Goal: Task Accomplishment & Management: Manage account settings

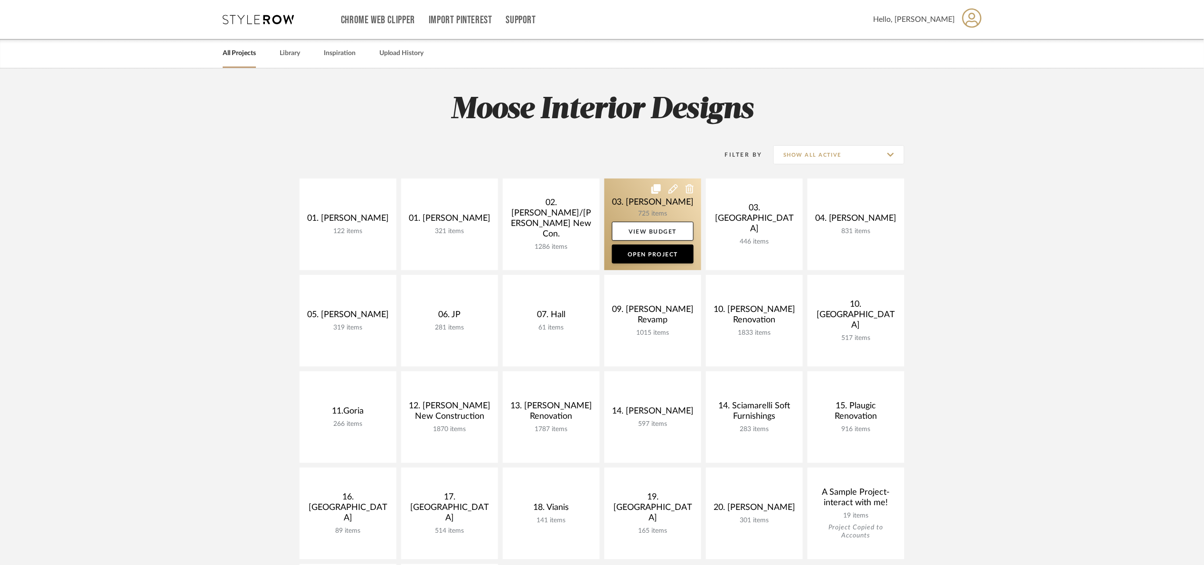
click at [627, 201] on link at bounding box center [652, 224] width 97 height 92
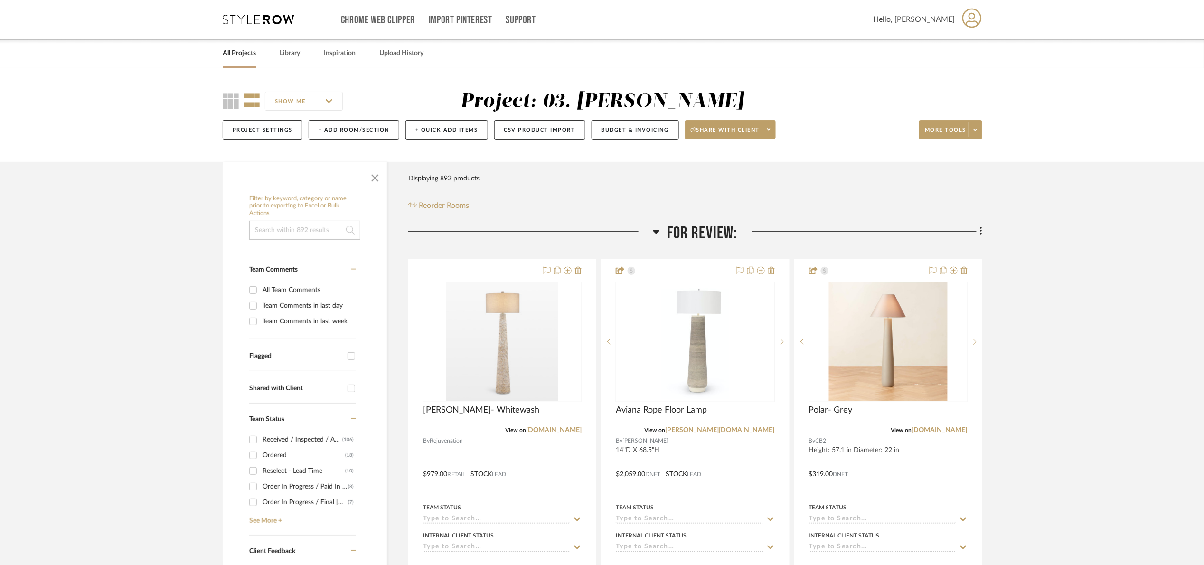
click at [701, 234] on span "For Review:" at bounding box center [702, 233] width 71 height 20
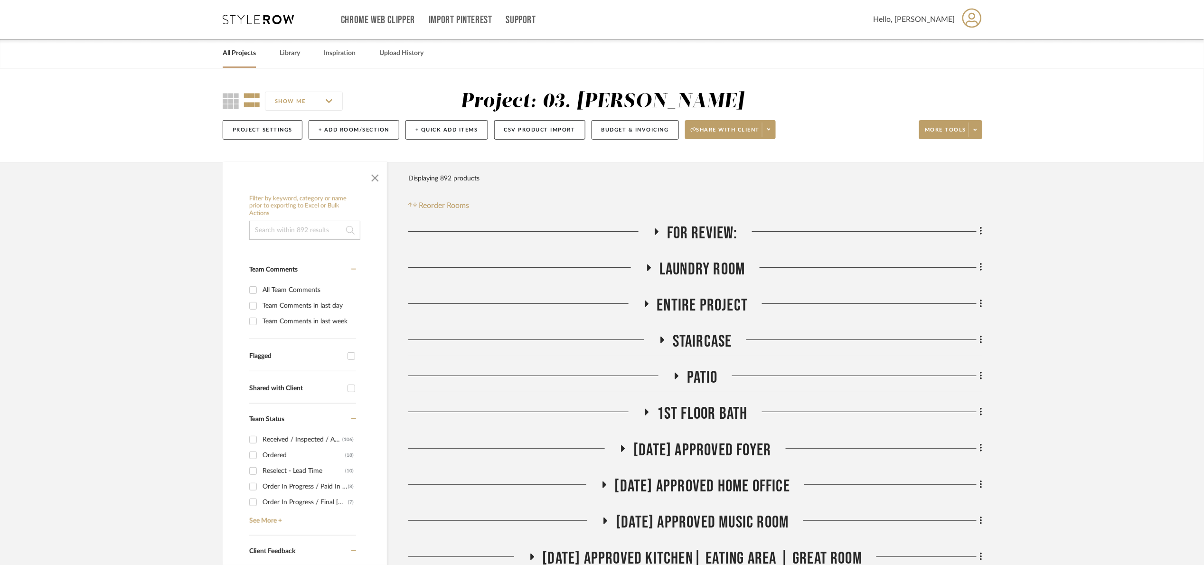
click at [721, 307] on span "Entire Project" at bounding box center [702, 305] width 91 height 20
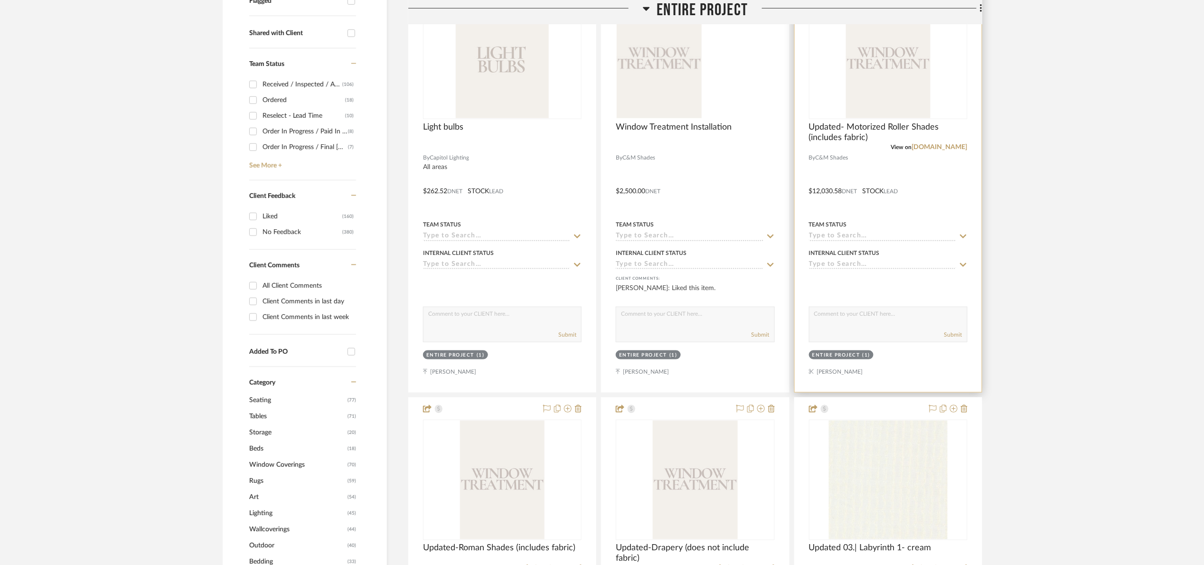
scroll to position [356, 0]
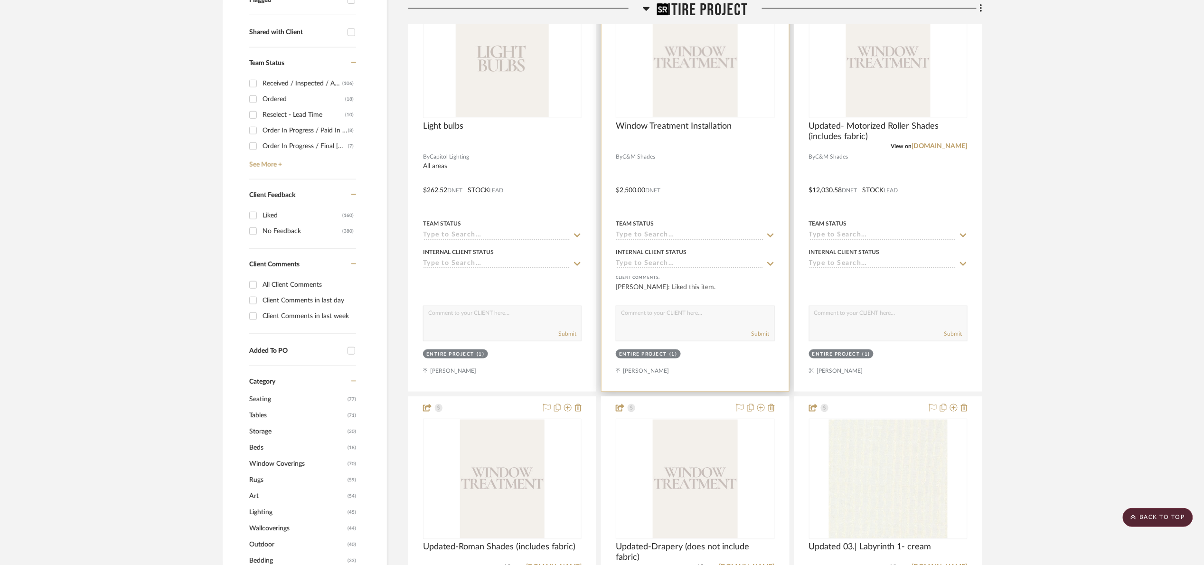
click at [701, 66] on img "0" at bounding box center [695, 58] width 85 height 119
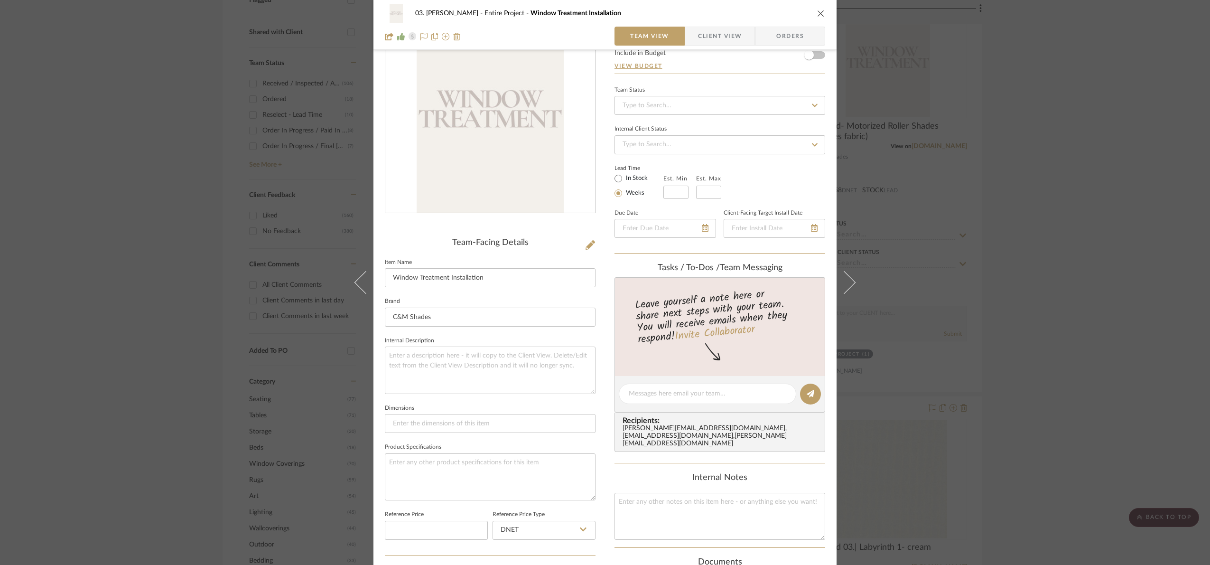
scroll to position [318, 0]
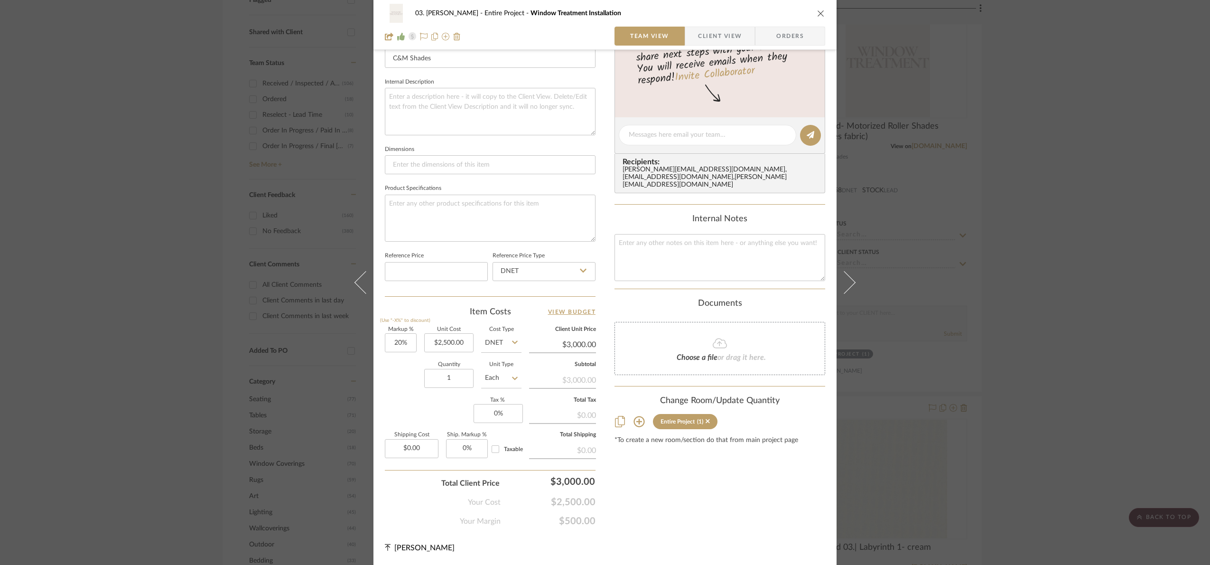
drag, startPoint x: 1028, startPoint y: 279, endPoint x: 1026, endPoint y: 274, distance: 5.3
click at [1028, 279] on div "03. [PERSON_NAME] Entire Project Window Treatment Installation Team View Client…" at bounding box center [605, 282] width 1210 height 565
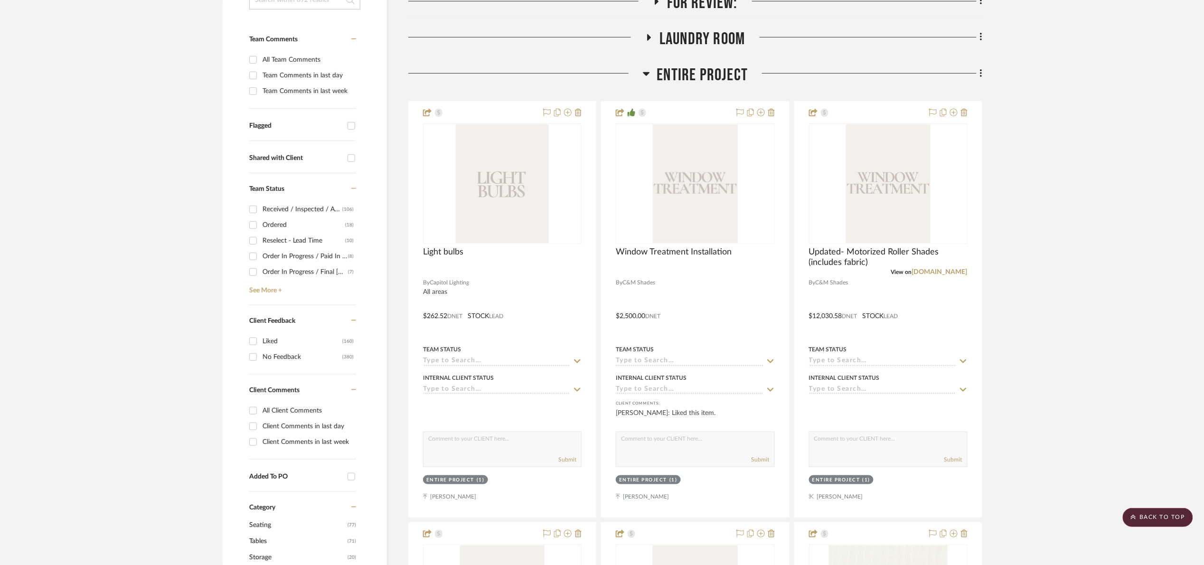
scroll to position [71, 0]
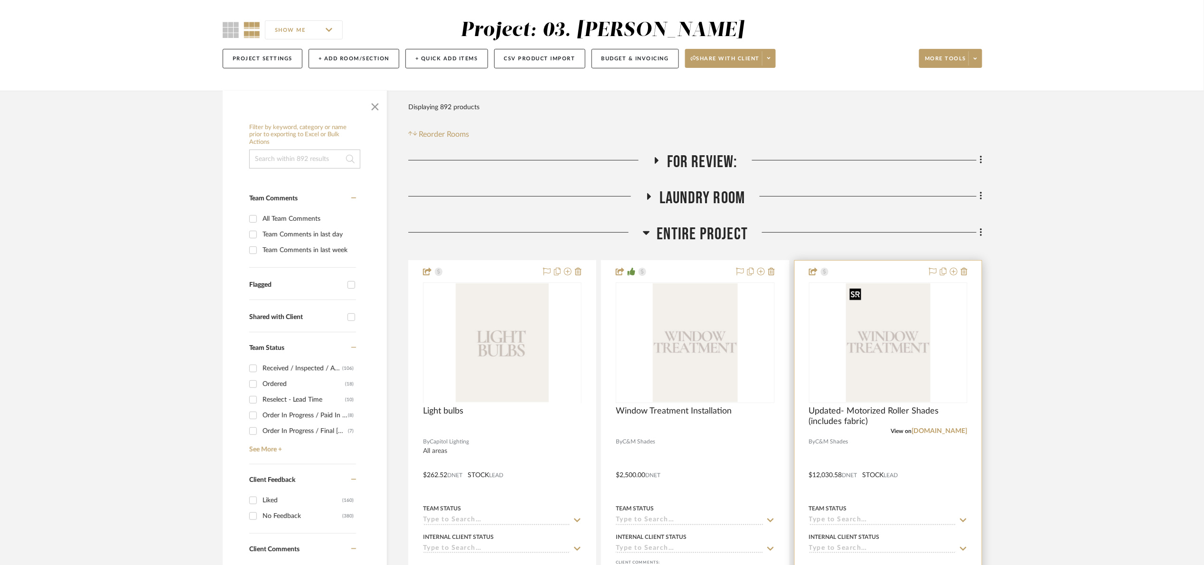
click at [0, 0] on img at bounding box center [0, 0] width 0 height 0
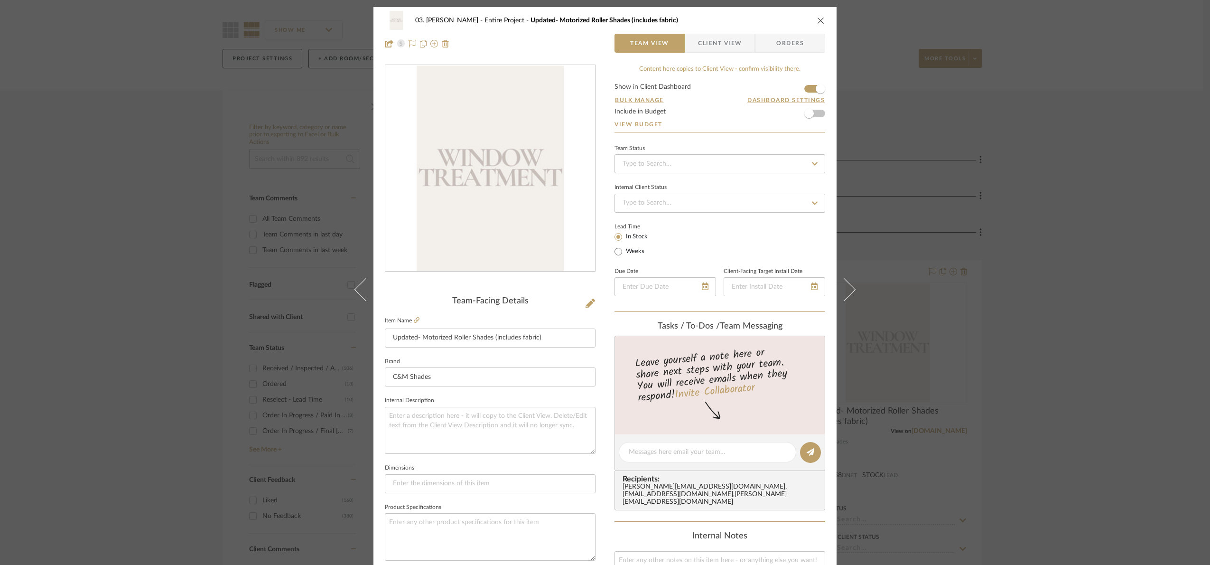
scroll to position [320, 0]
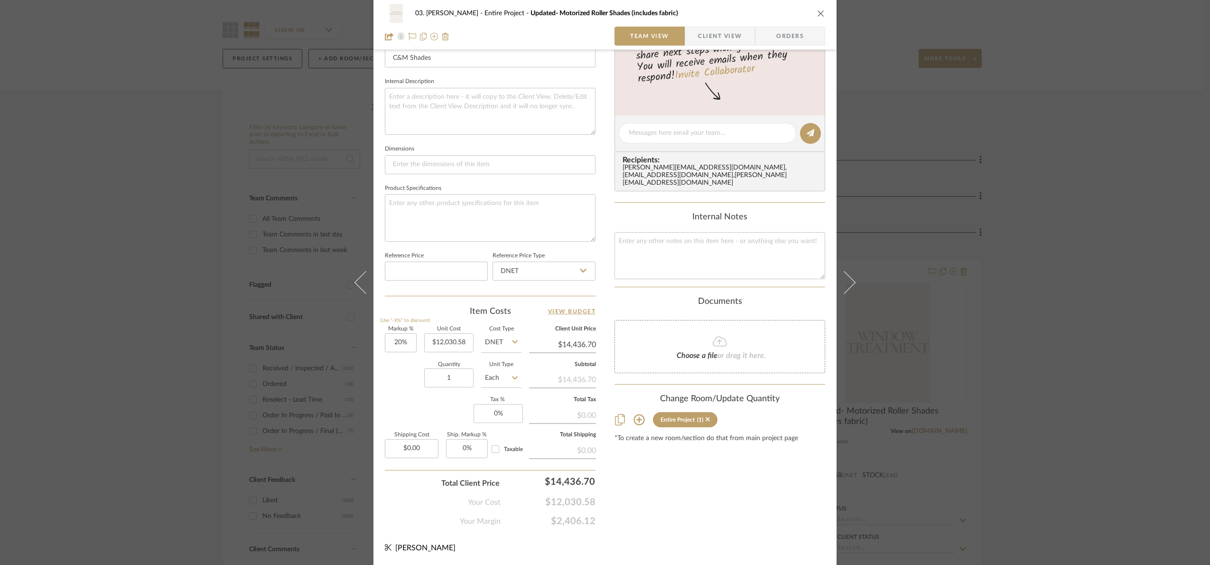
click at [1026, 304] on div "03. [PERSON_NAME] Entire Project Updated- Motorized Roller Shades (includes fab…" at bounding box center [605, 282] width 1210 height 565
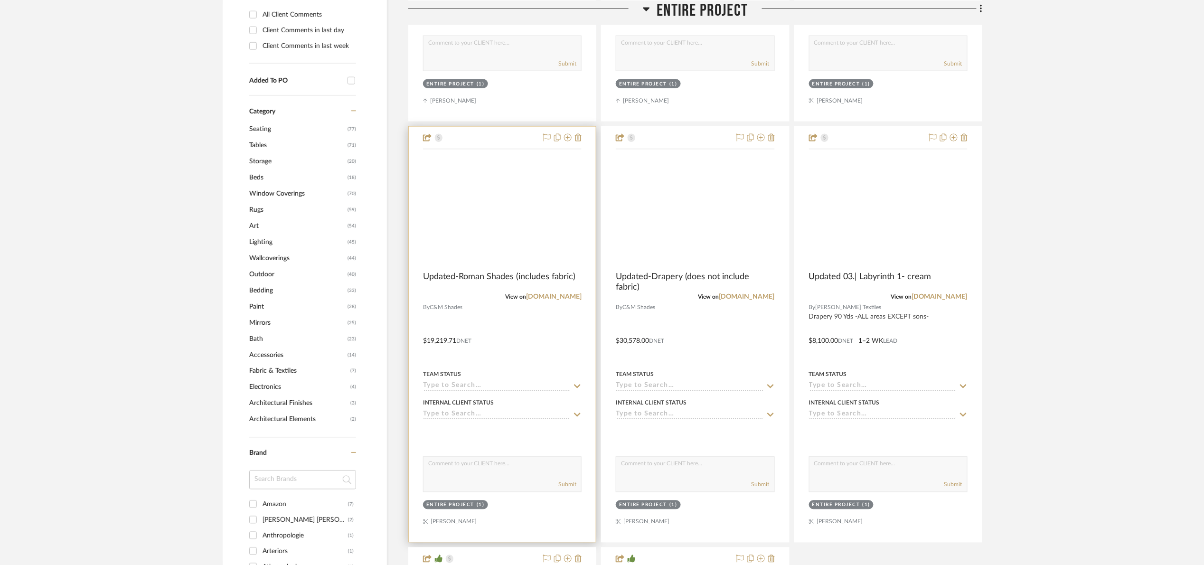
scroll to position [641, 0]
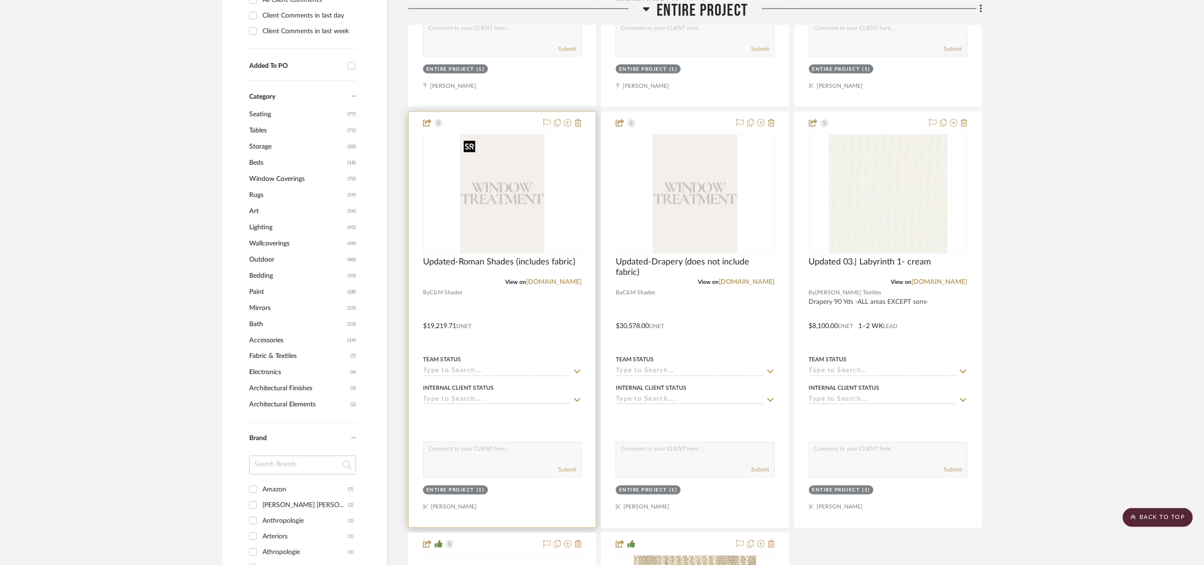
click at [465, 215] on img "0" at bounding box center [502, 194] width 85 height 119
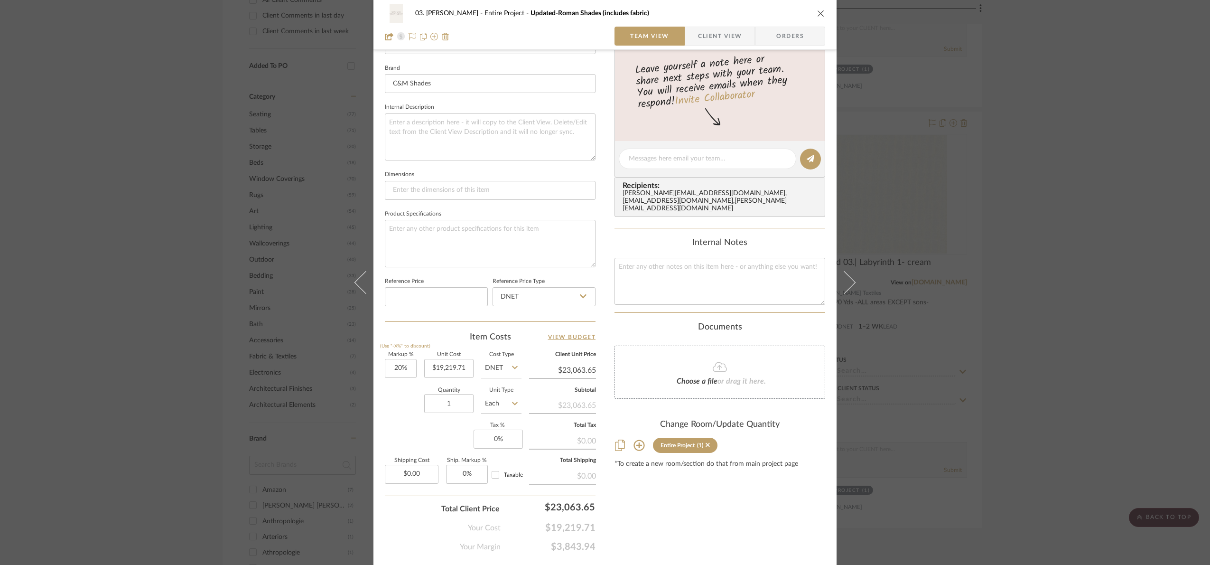
scroll to position [249, 0]
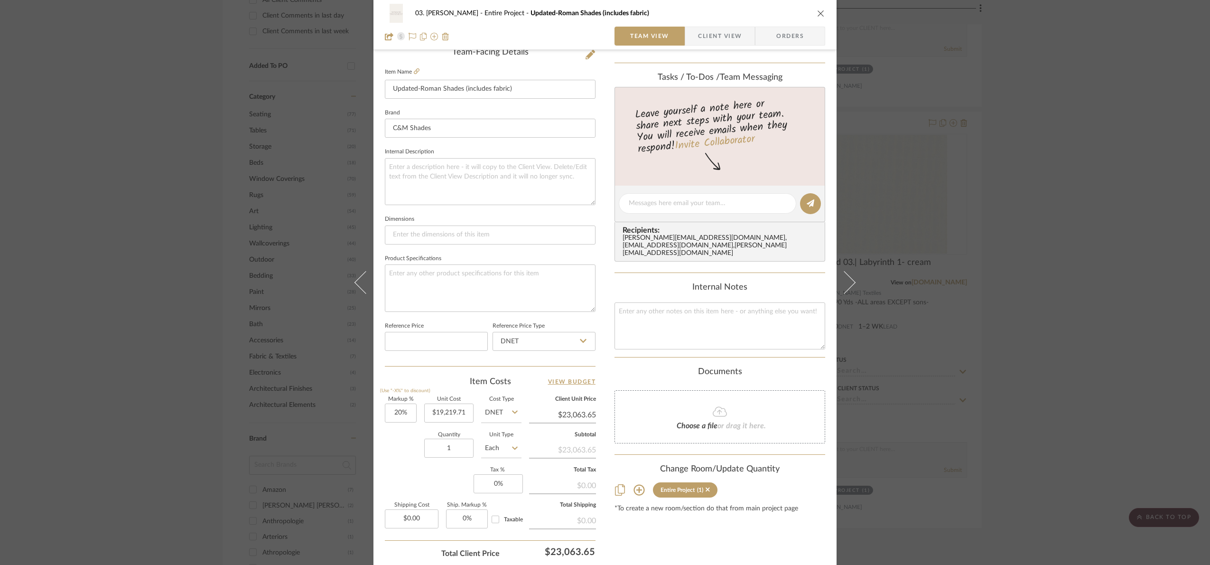
click at [1165, 280] on div "03. [PERSON_NAME] Entire Project Updated-Roman Shades (includes fabric) Team Vi…" at bounding box center [605, 282] width 1210 height 565
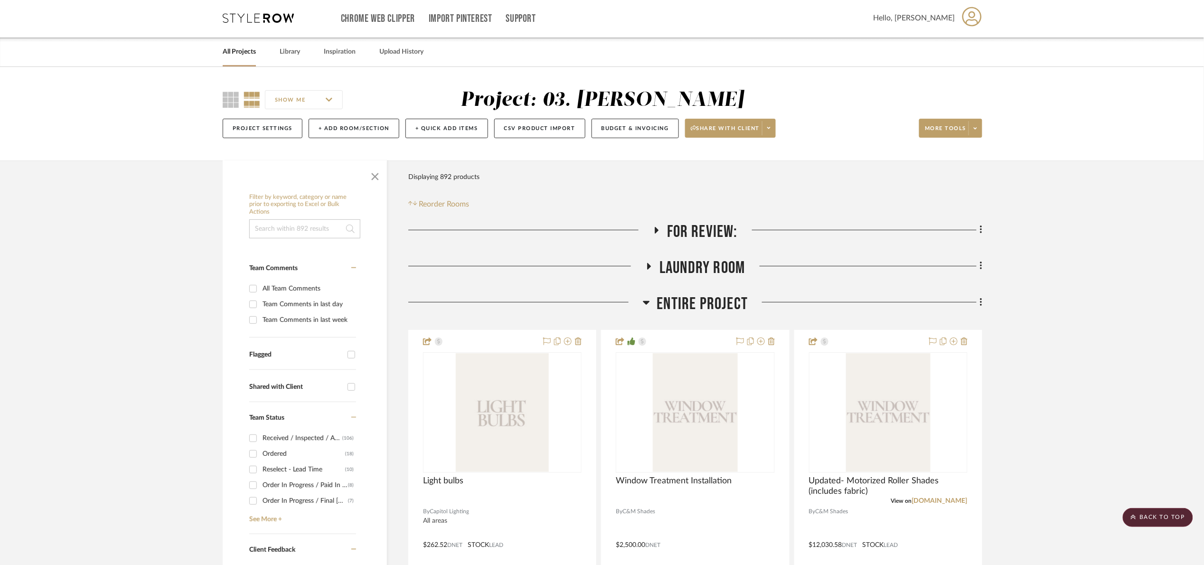
scroll to position [0, 0]
click at [709, 304] on span "Entire Project" at bounding box center [702, 305] width 91 height 20
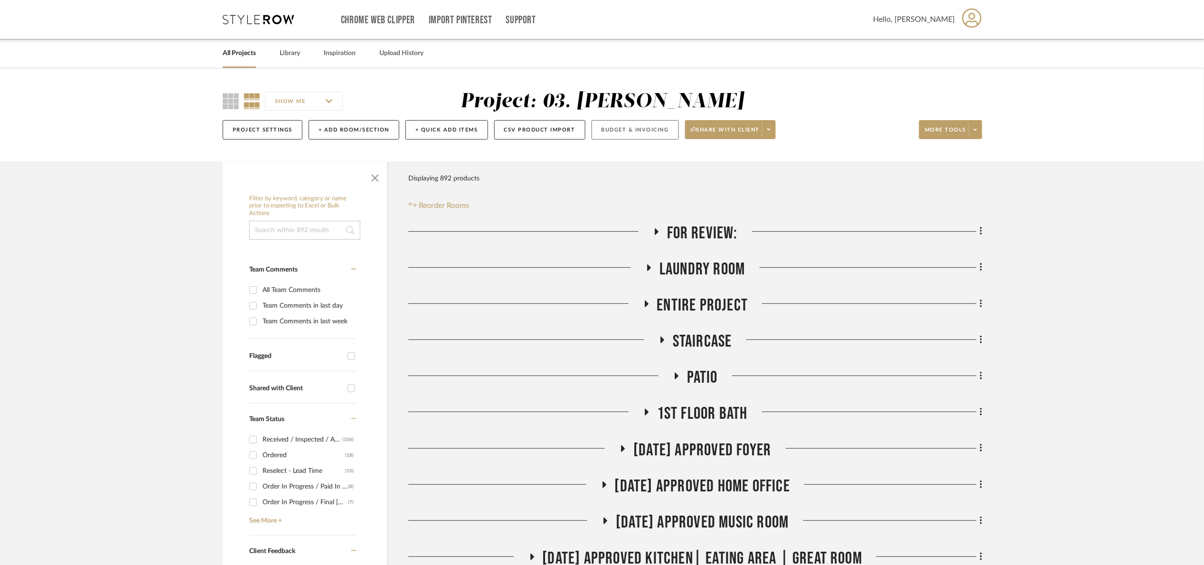
drag, startPoint x: 647, startPoint y: 125, endPoint x: 653, endPoint y: 129, distance: 7.2
click at [646, 125] on button "Budget & Invoicing" at bounding box center [634, 129] width 87 height 19
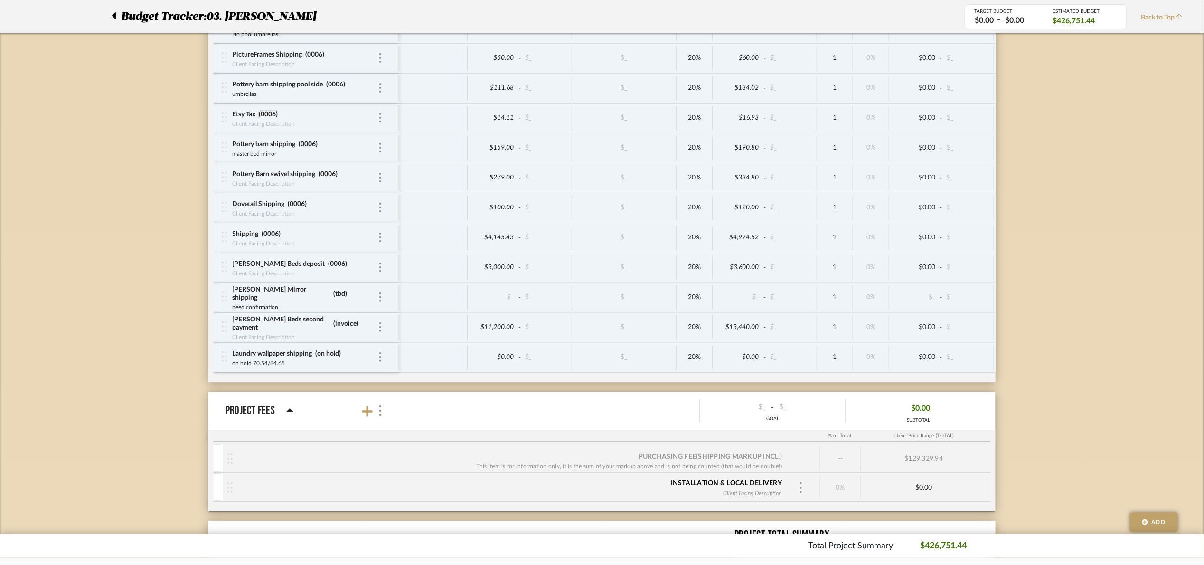
scroll to position [4382, 0]
